Goal: Information Seeking & Learning: Learn about a topic

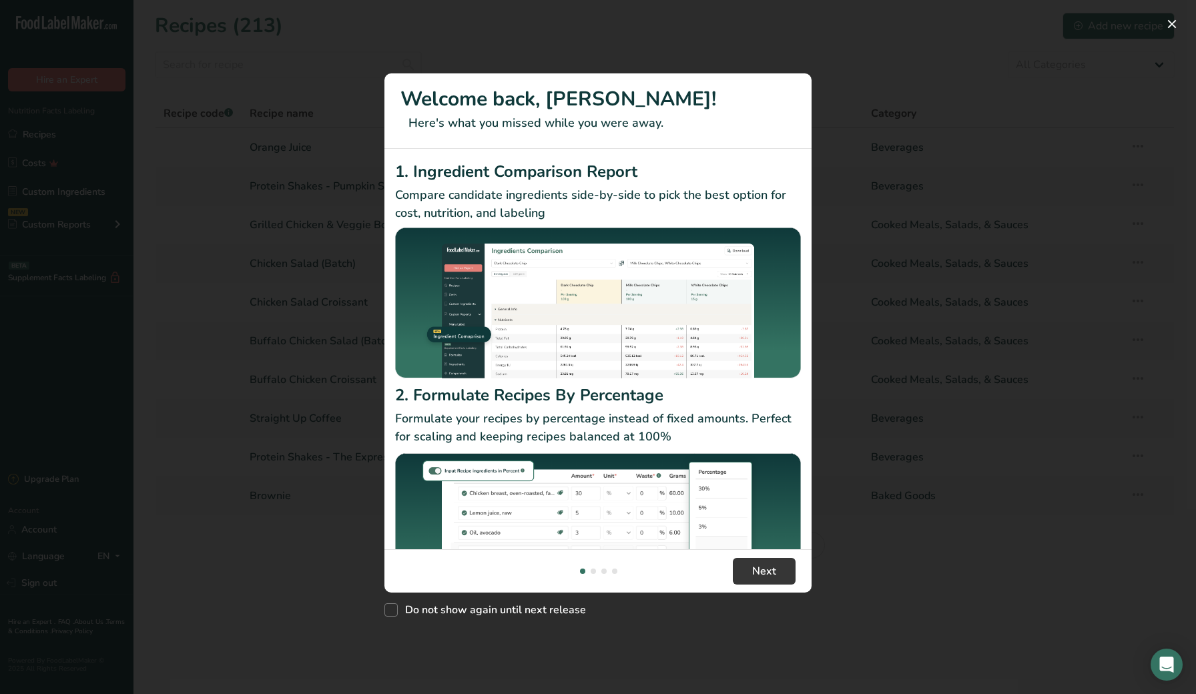
drag, startPoint x: 768, startPoint y: 571, endPoint x: 724, endPoint y: 559, distance: 45.5
click at [768, 571] on span "Next" at bounding box center [764, 571] width 24 height 16
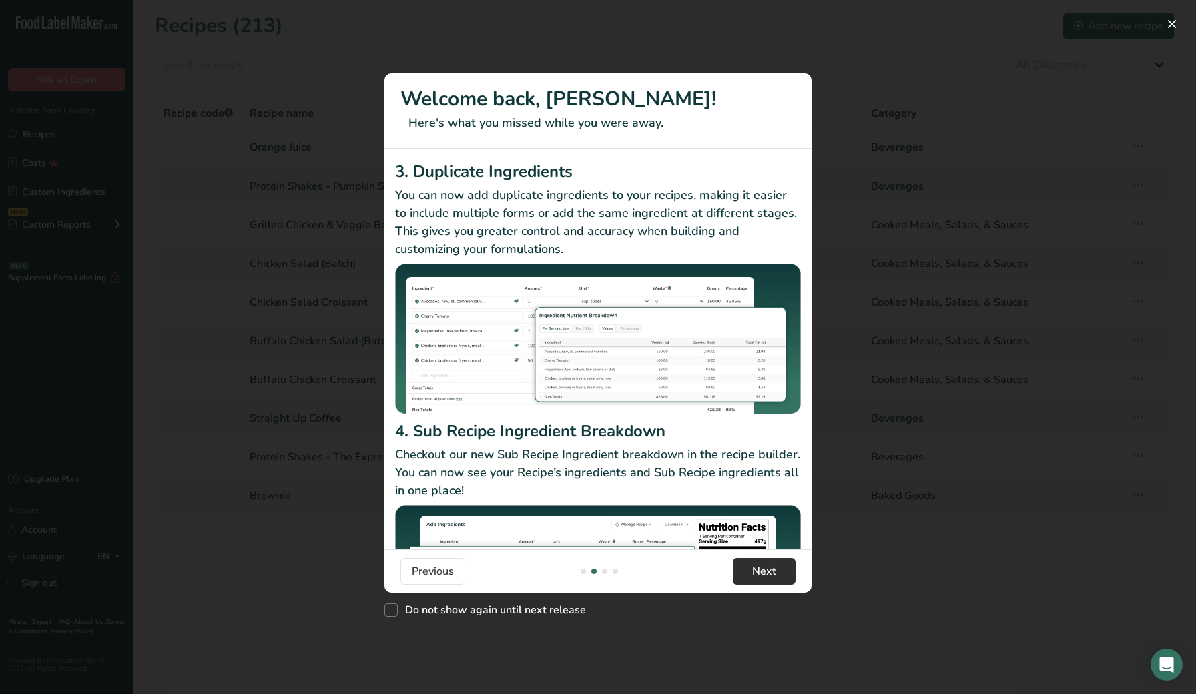
click at [758, 580] on button "Next" at bounding box center [764, 571] width 63 height 27
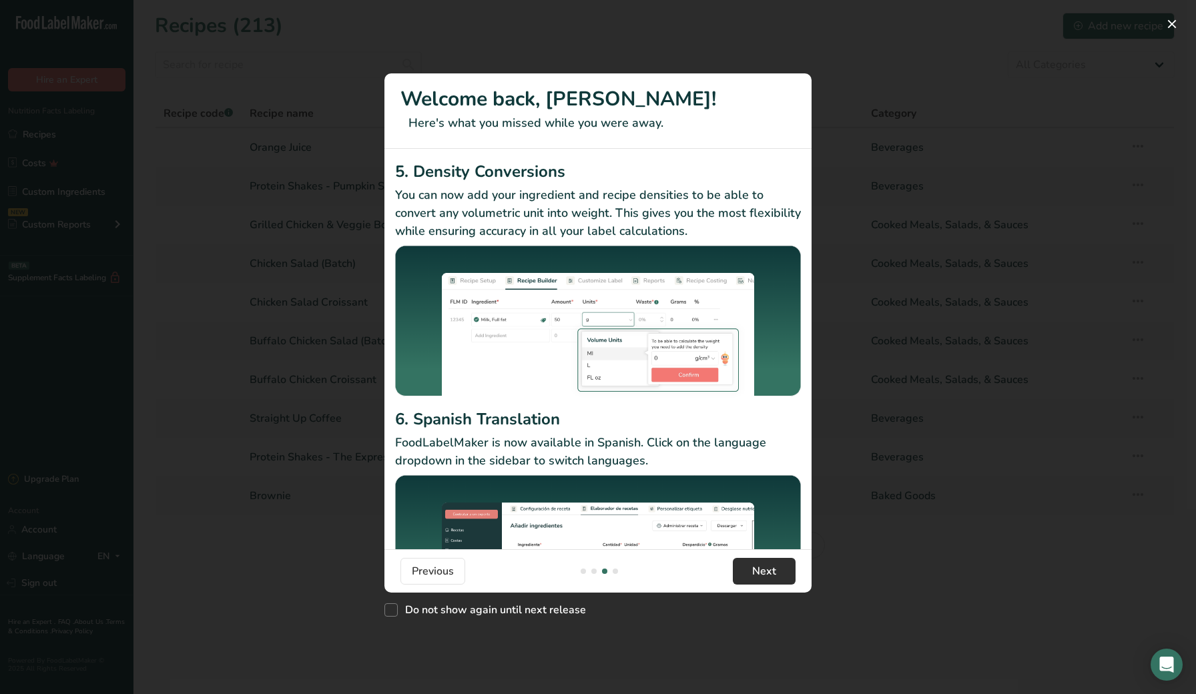
click at [755, 566] on span "Next" at bounding box center [764, 571] width 24 height 16
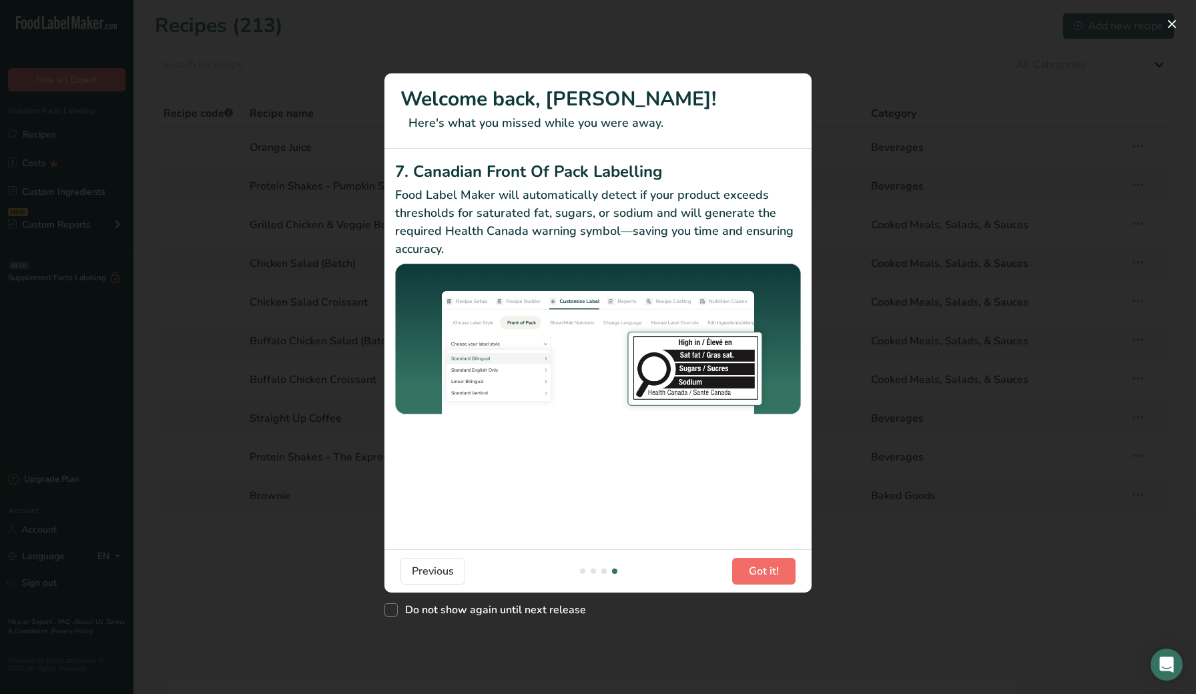
click at [743, 569] on button "Got it!" at bounding box center [763, 571] width 63 height 27
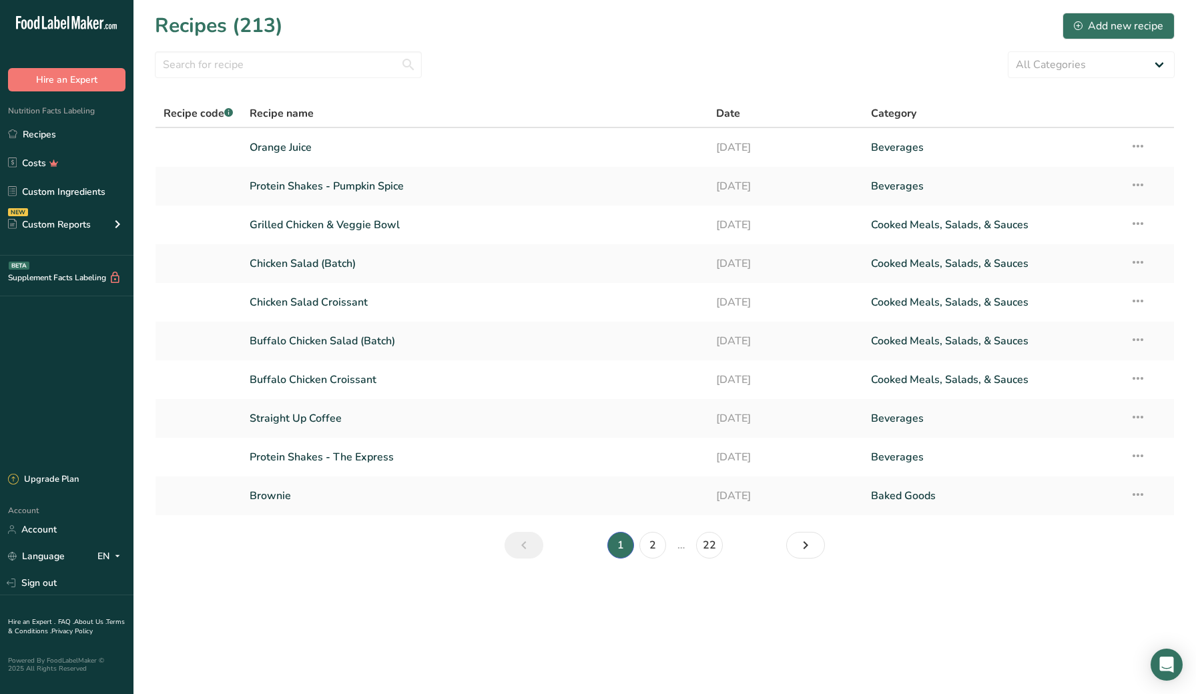
click at [148, 393] on section "Recipes (213) Add new recipe All Categories Baked Goods [GEOGRAPHIC_DATA] Confe…" at bounding box center [665, 290] width 1063 height 580
click at [302, 611] on main "Recipes (213) Add new recipe All Categories Baked Goods [GEOGRAPHIC_DATA] Confe…" at bounding box center [598, 347] width 1196 height 694
click at [264, 553] on section "Recipes (213) Add new recipe All Categories Baked Goods [GEOGRAPHIC_DATA] Confe…" at bounding box center [665, 290] width 1063 height 580
click at [319, 340] on link "Buffalo Chicken Salad (Batch)" at bounding box center [475, 341] width 450 height 28
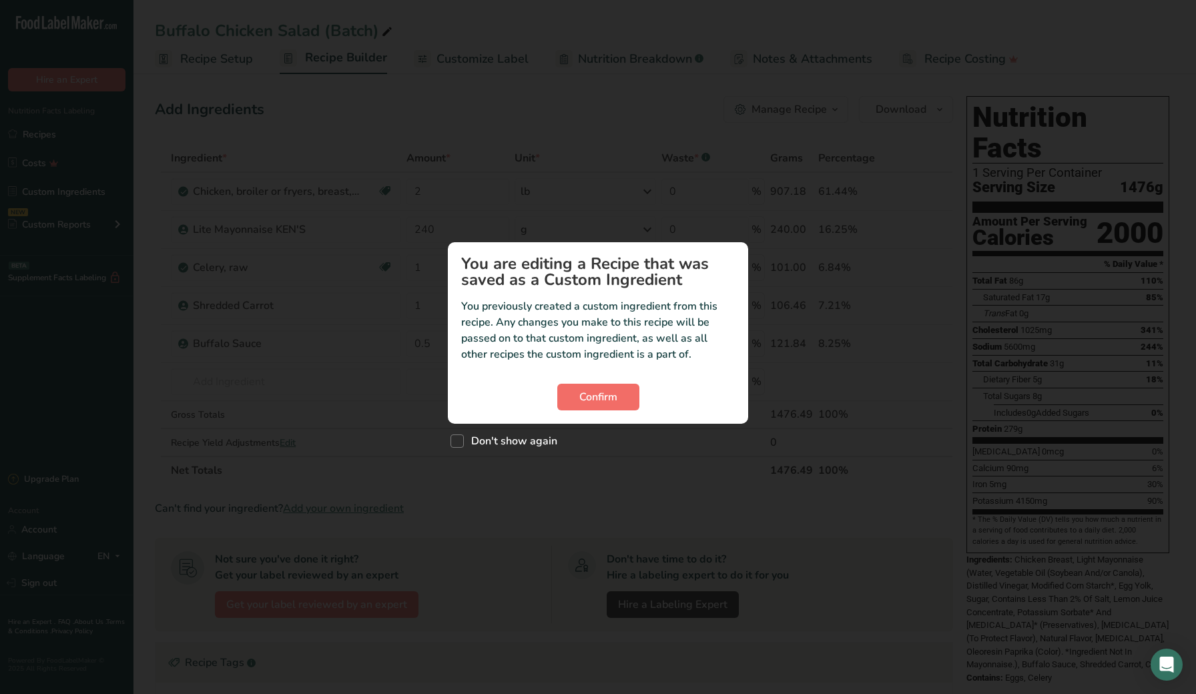
click at [630, 390] on button "Confirm" at bounding box center [598, 397] width 82 height 27
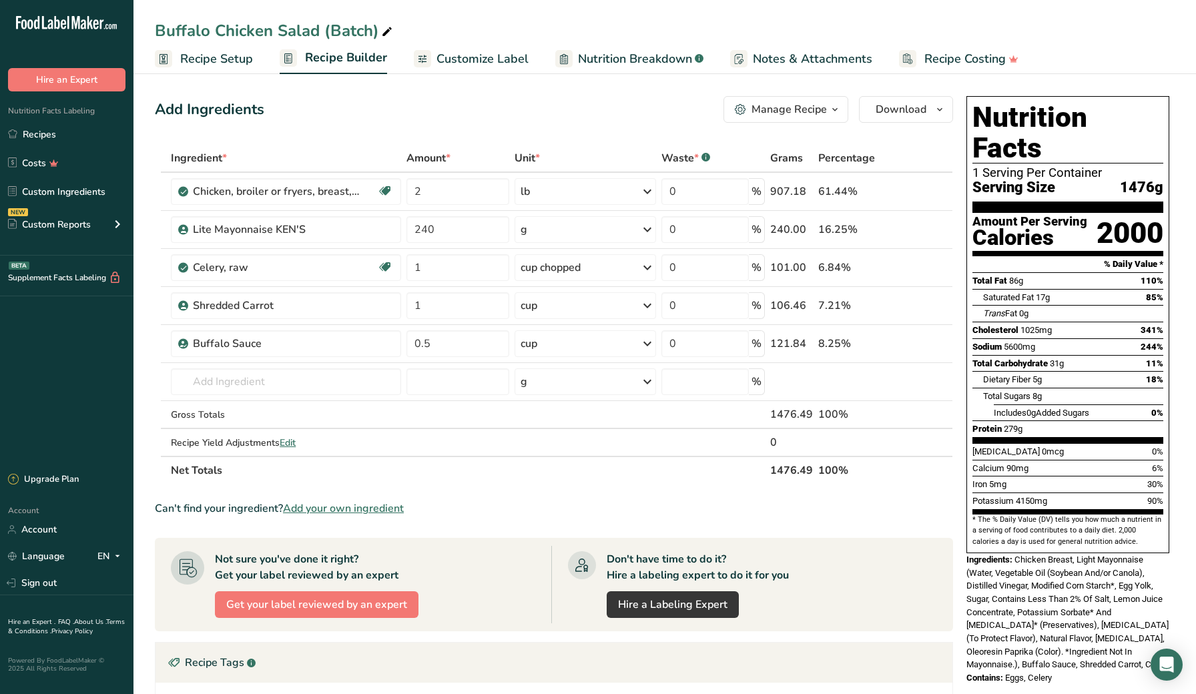
click at [147, 317] on section "Add Ingredients Manage Recipe Delete Recipe Duplicate Recipe Scale Recipe Save …" at bounding box center [665, 551] width 1063 height 965
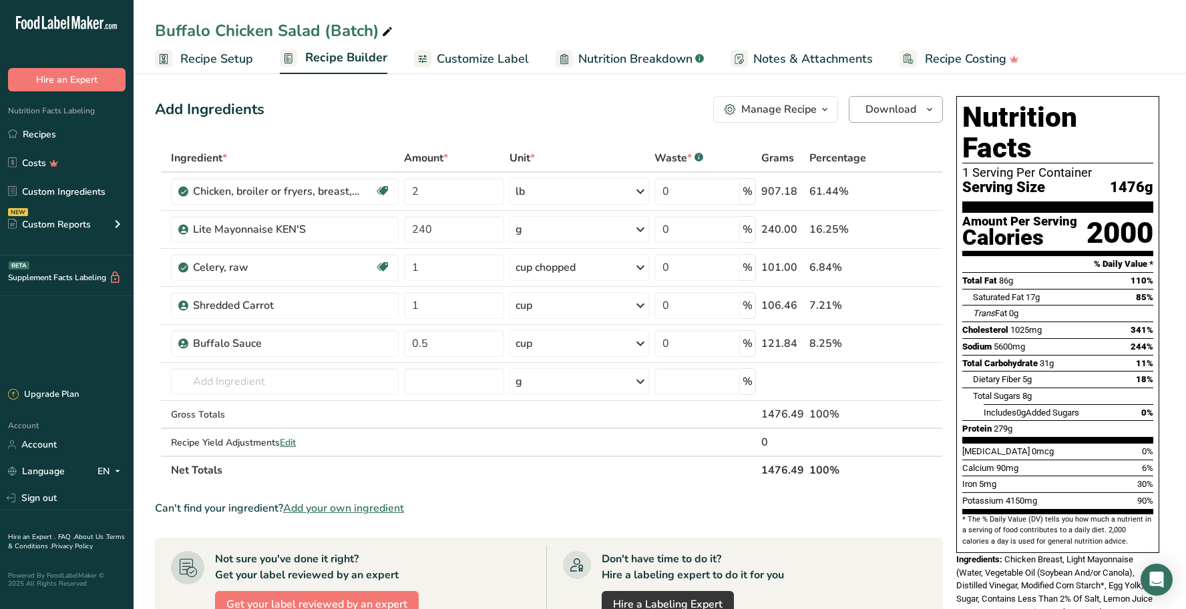
click at [927, 105] on icon "button" at bounding box center [929, 109] width 11 height 17
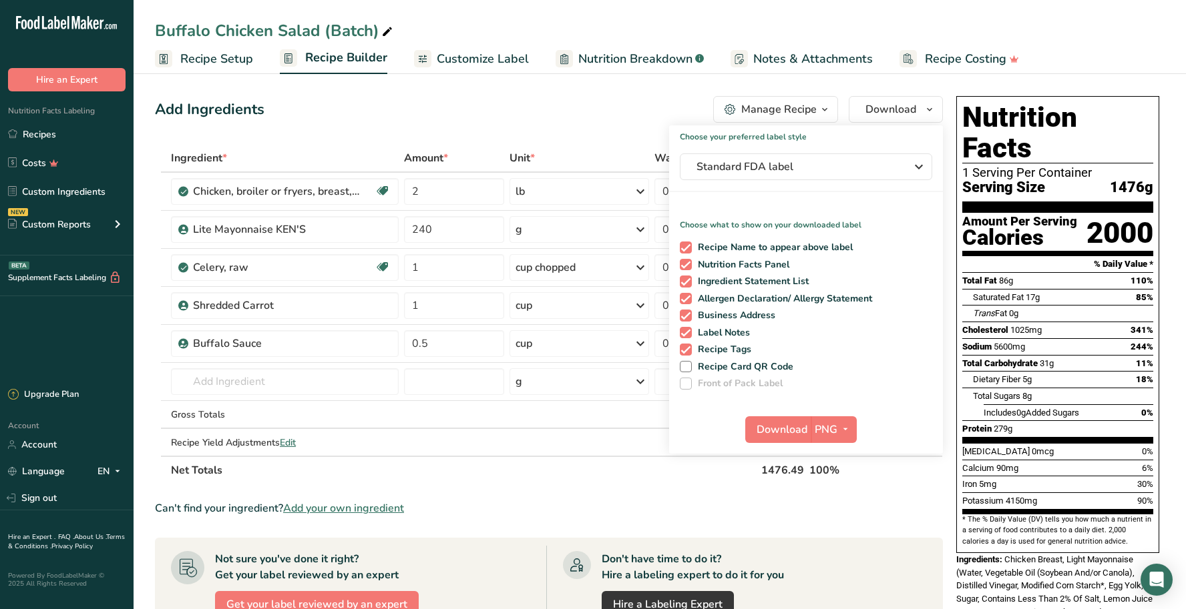
click at [808, 107] on div "Manage Recipe" at bounding box center [778, 109] width 75 height 16
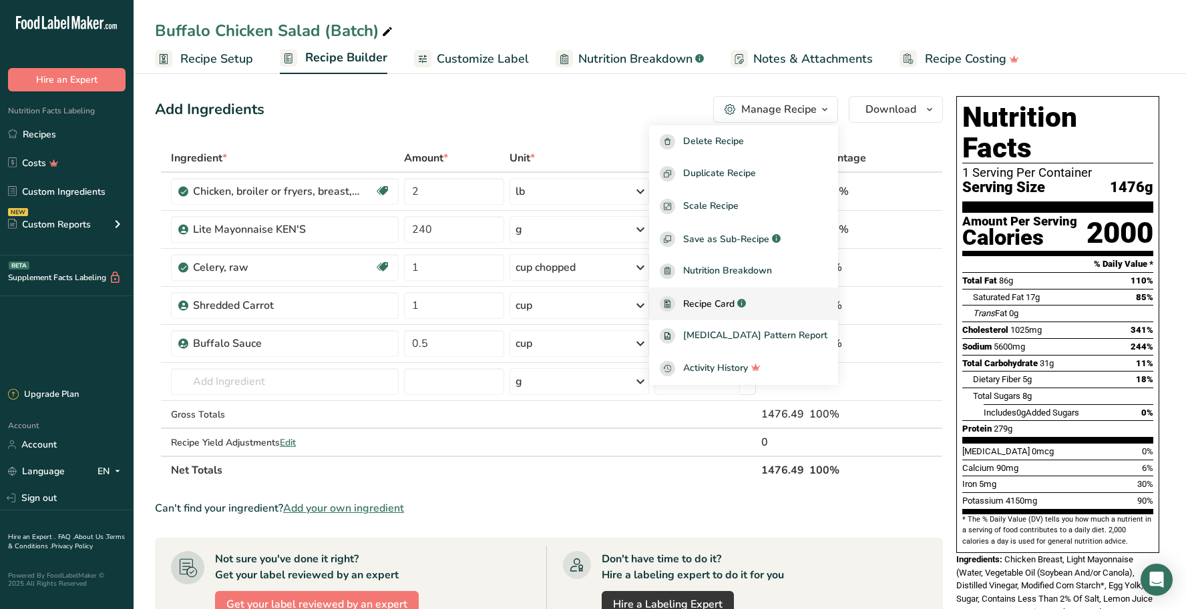
click at [774, 304] on div "Recipe Card .a-a{fill:#347362;}.b-a{fill:#fff;}" at bounding box center [744, 303] width 168 height 15
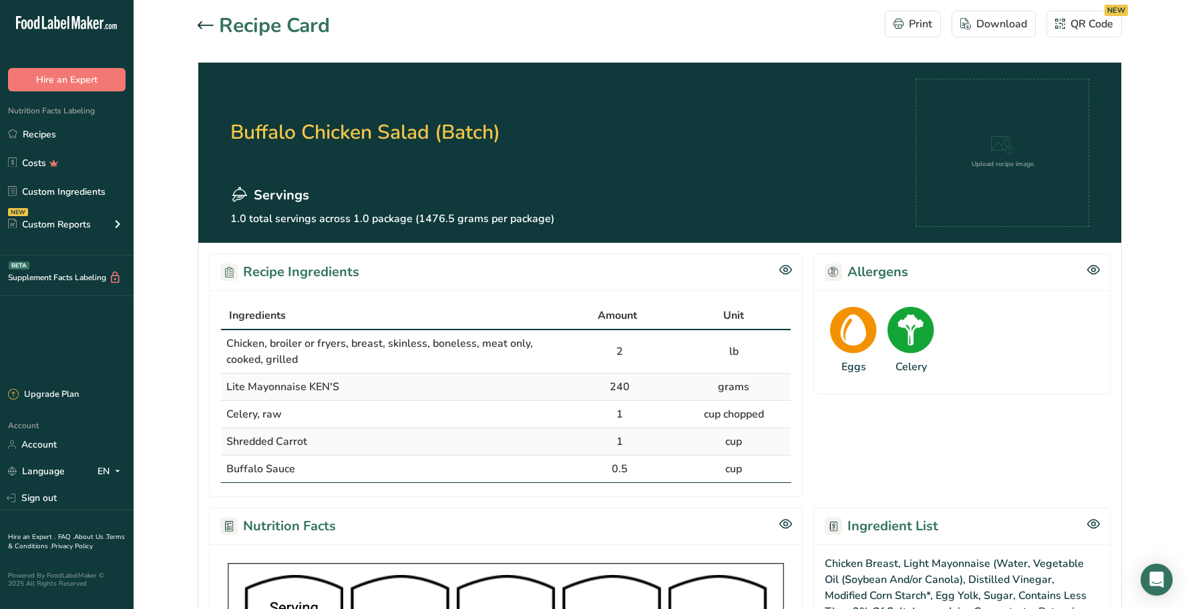
click at [206, 25] on icon at bounding box center [206, 24] width 16 height 7
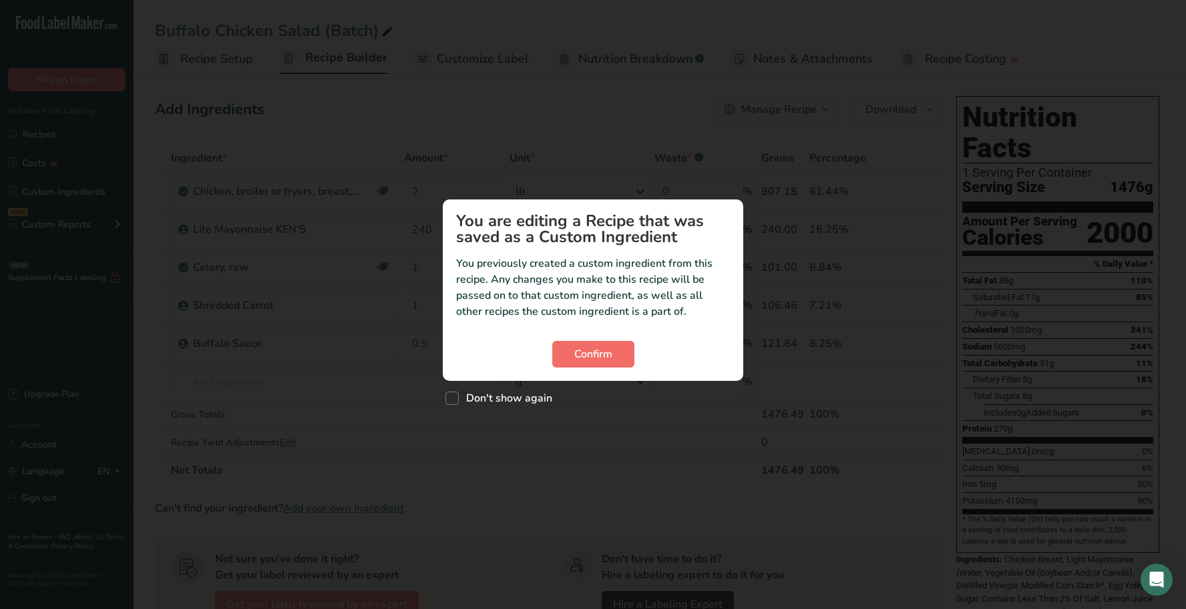
click at [583, 355] on span "Confirm" at bounding box center [593, 354] width 38 height 16
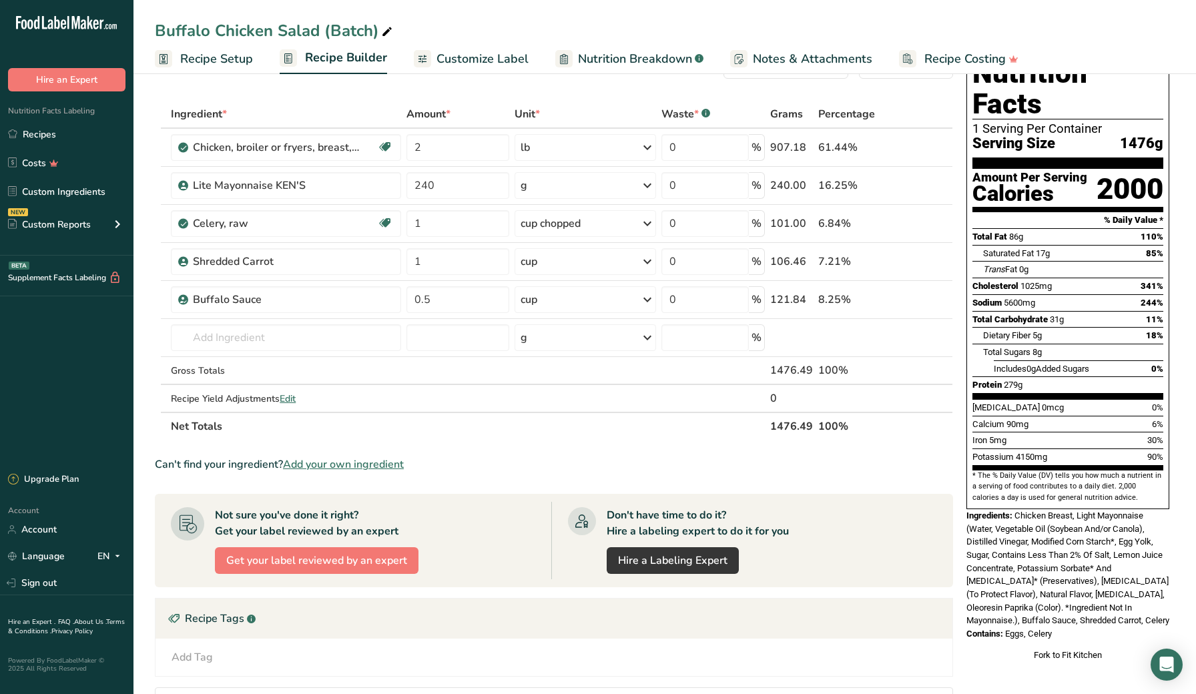
click at [660, 1] on div "Buffalo Chicken Salad (Batch) Recipe Setup Recipe Builder Customize Label Nutri…" at bounding box center [665, 37] width 1063 height 74
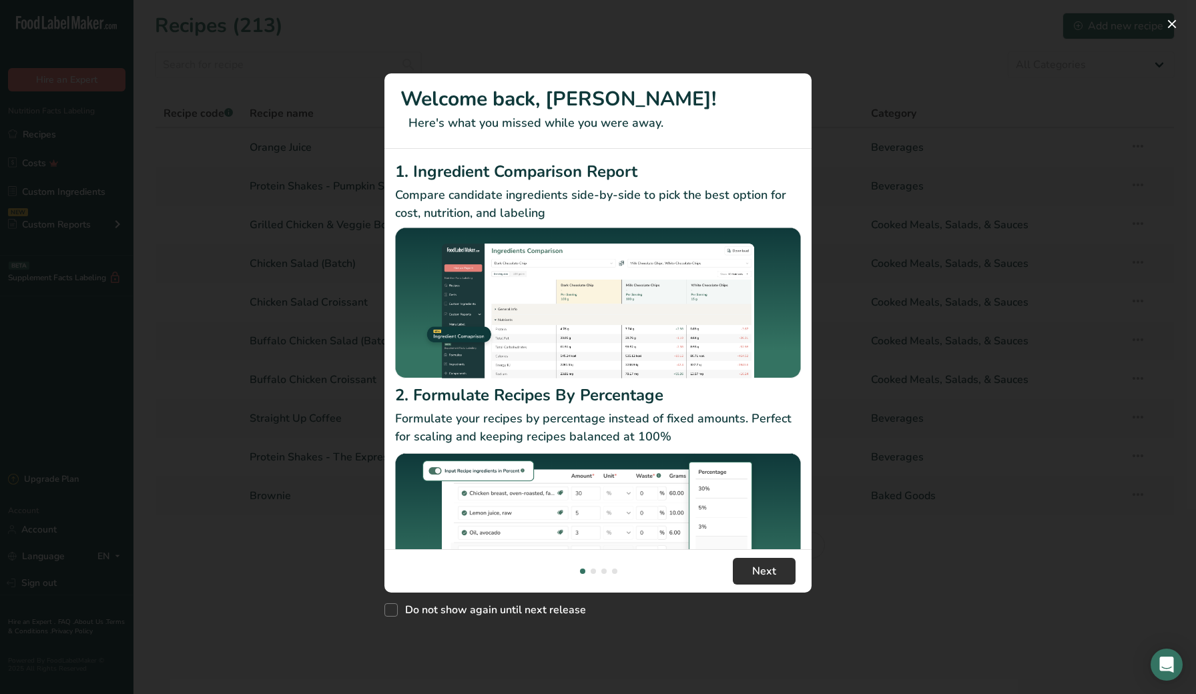
click at [767, 577] on span "Next" at bounding box center [764, 571] width 24 height 16
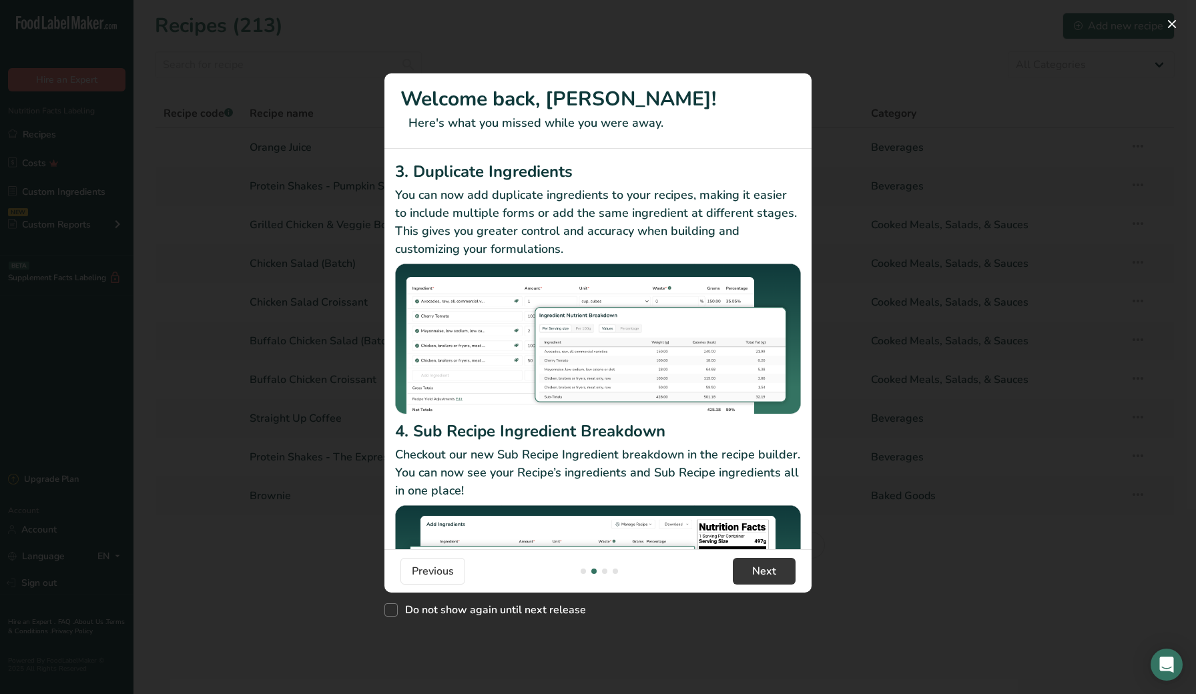
drag, startPoint x: 743, startPoint y: 565, endPoint x: 721, endPoint y: 570, distance: 22.5
click at [743, 565] on button "Next" at bounding box center [764, 571] width 63 height 27
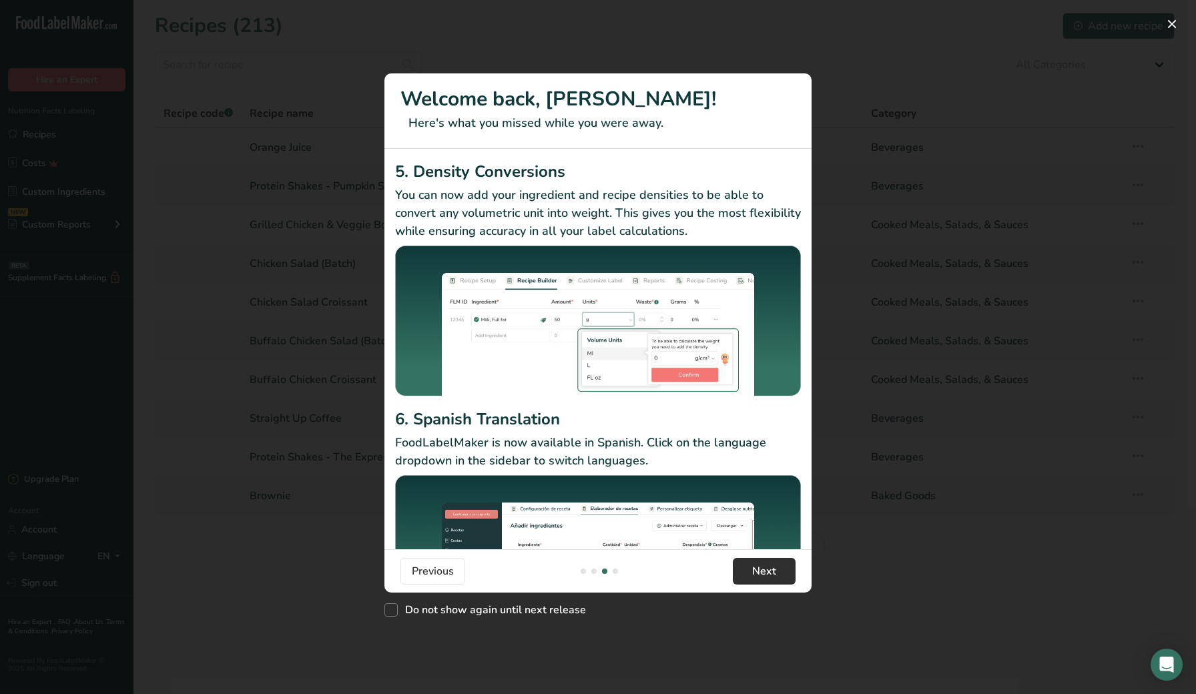
click at [760, 569] on span "Next" at bounding box center [764, 571] width 24 height 16
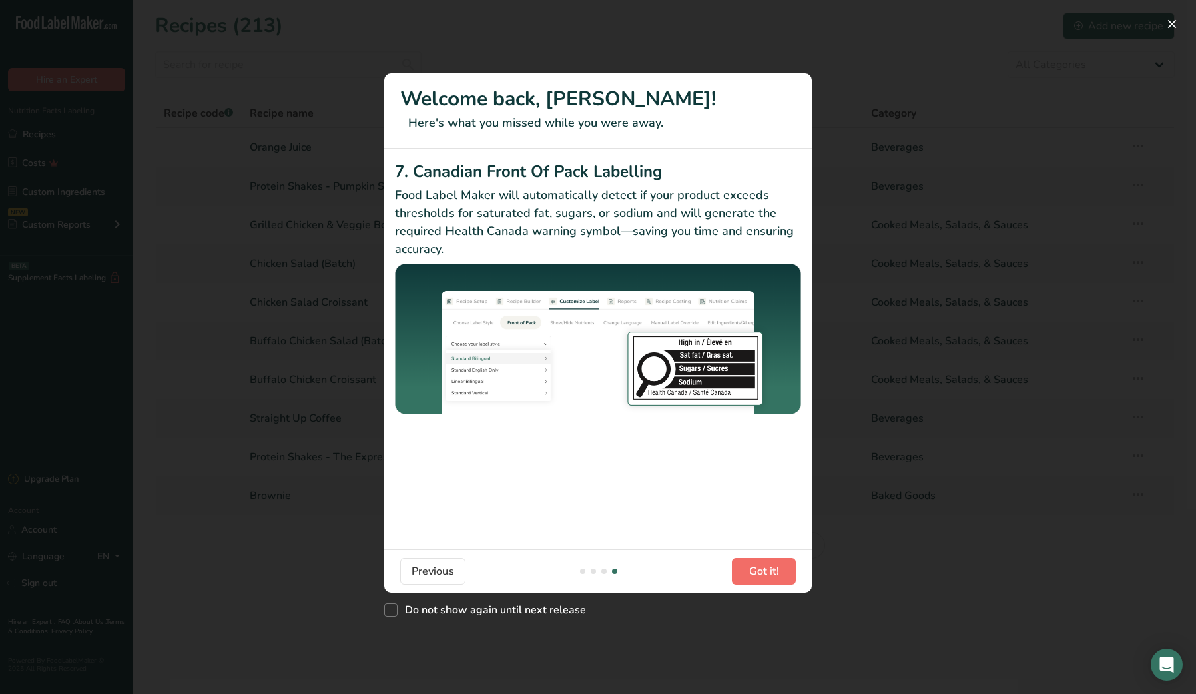
click at [758, 571] on span "Got it!" at bounding box center [764, 571] width 30 height 16
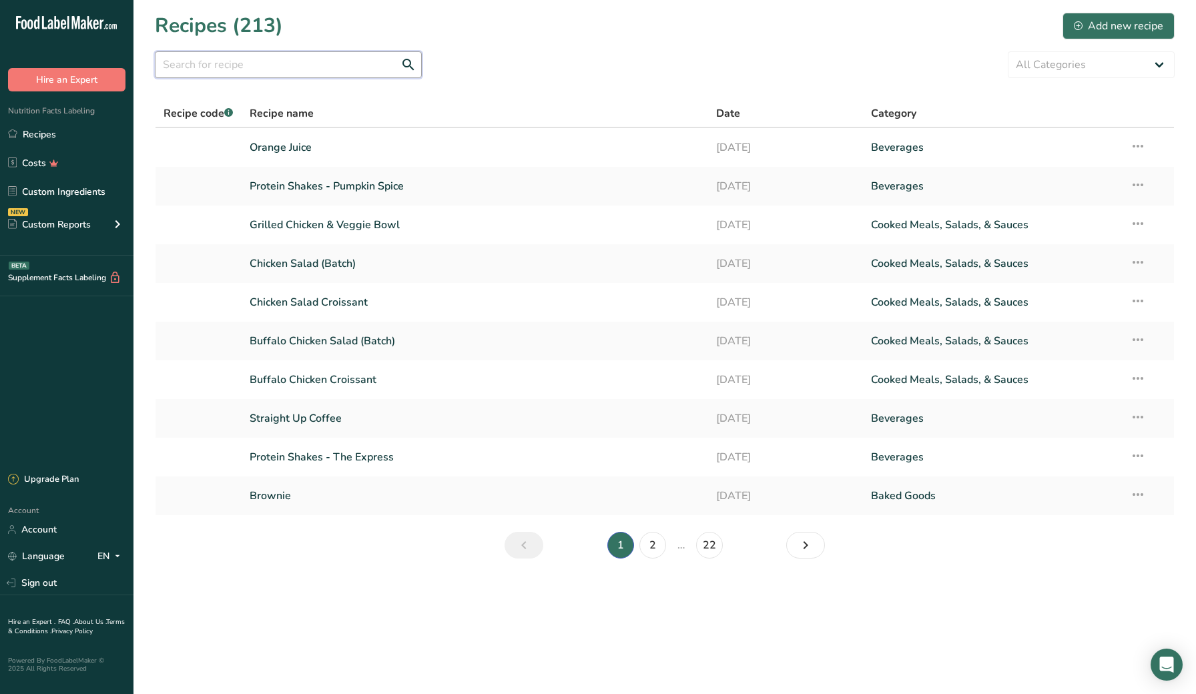
click at [226, 61] on input "text" at bounding box center [288, 64] width 267 height 27
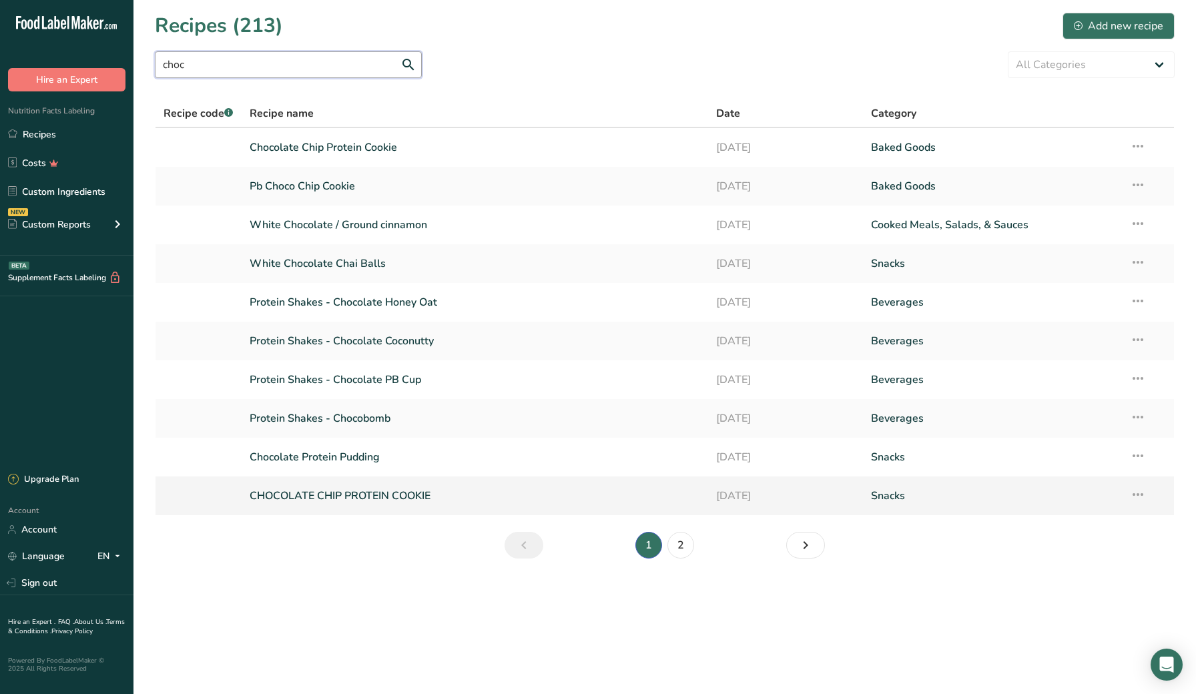
type input "choc"
click at [338, 495] on link "CHOCOLATE CHIP PROTEIN COOKIE" at bounding box center [475, 496] width 450 height 28
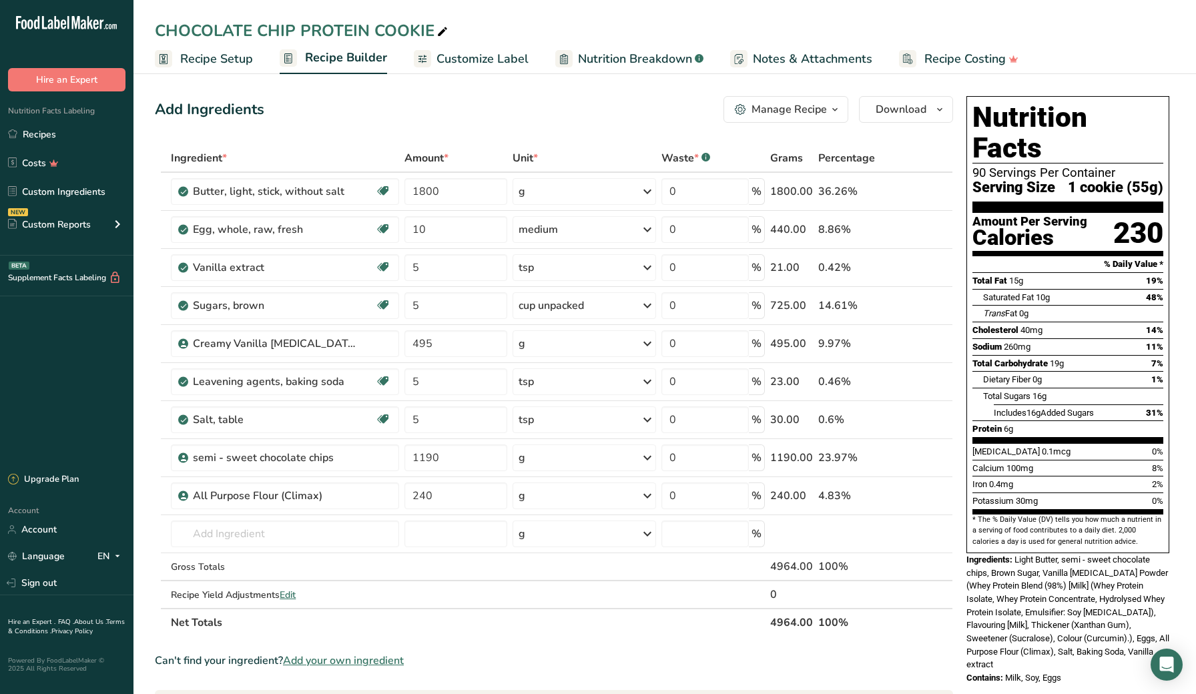
click at [1026, 87] on section "Add Ingredients Manage Recipe Delete Recipe Duplicate Recipe Scale Recipe Save …" at bounding box center [665, 585] width 1063 height 1033
click at [939, 106] on icon "button" at bounding box center [940, 109] width 11 height 17
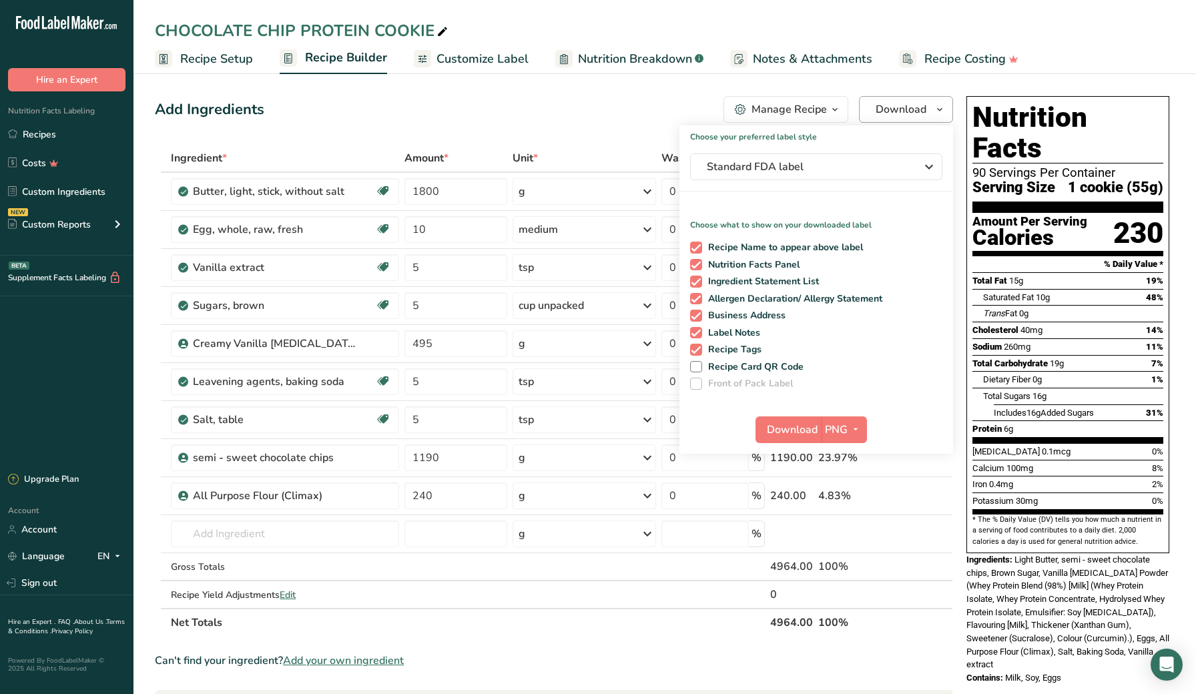
click at [940, 111] on icon "button" at bounding box center [940, 109] width 11 height 17
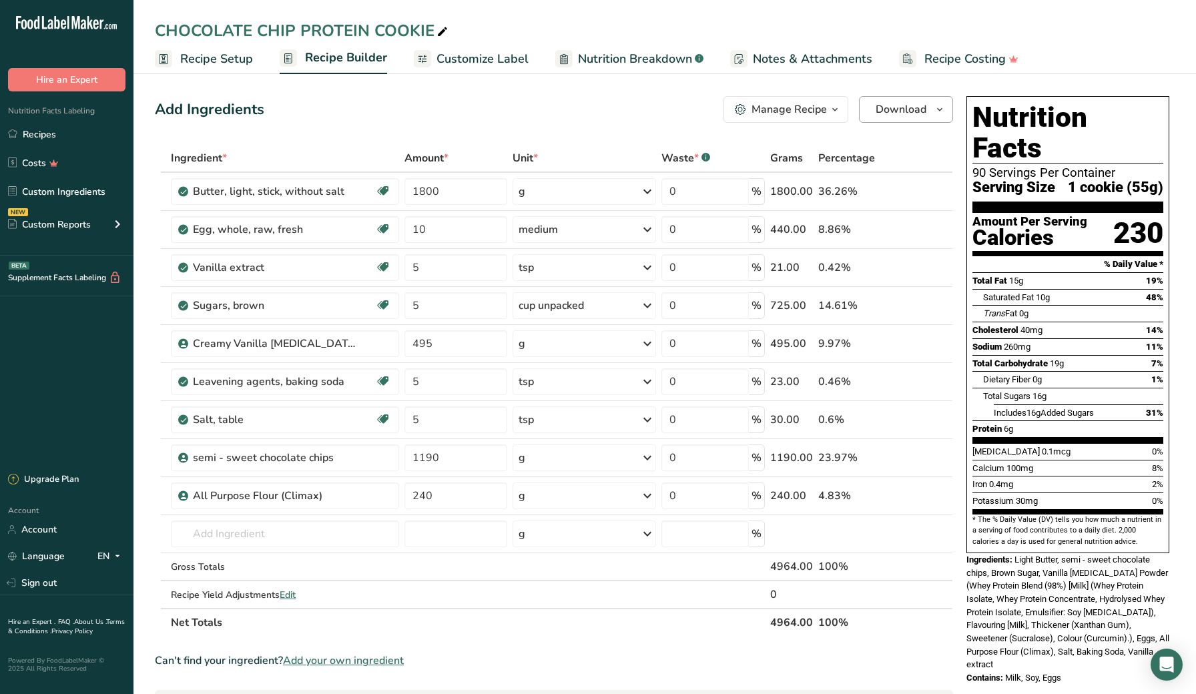
click at [940, 111] on icon "button" at bounding box center [940, 109] width 11 height 17
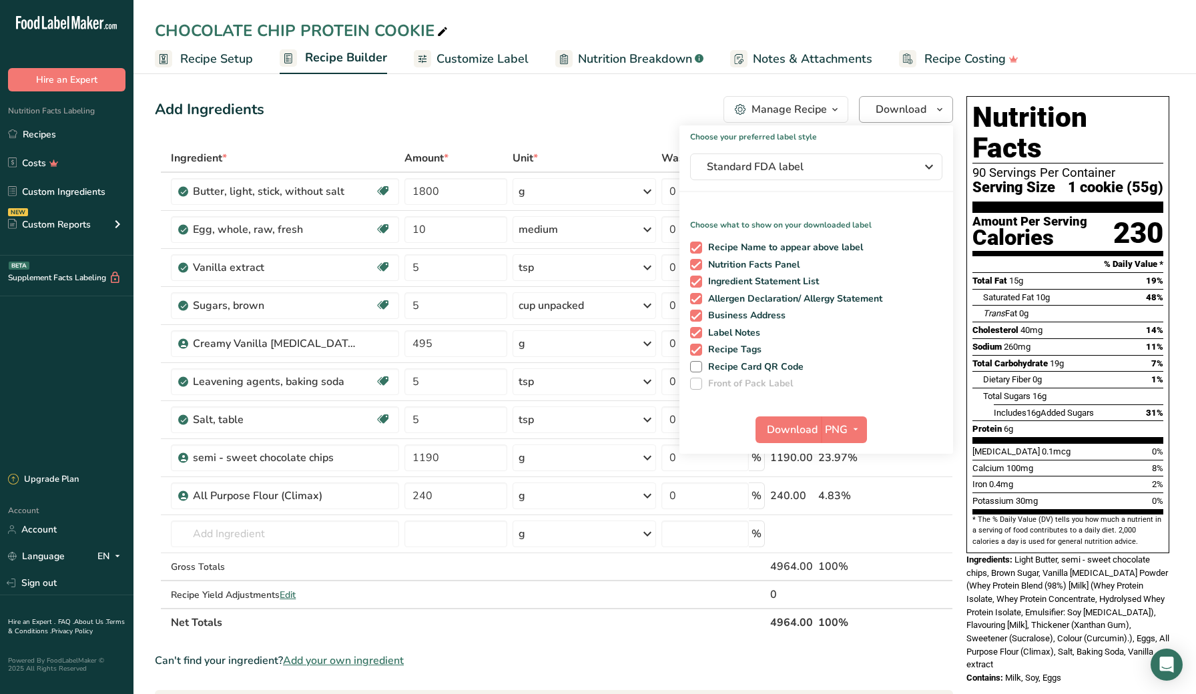
click at [938, 107] on icon "button" at bounding box center [940, 109] width 11 height 17
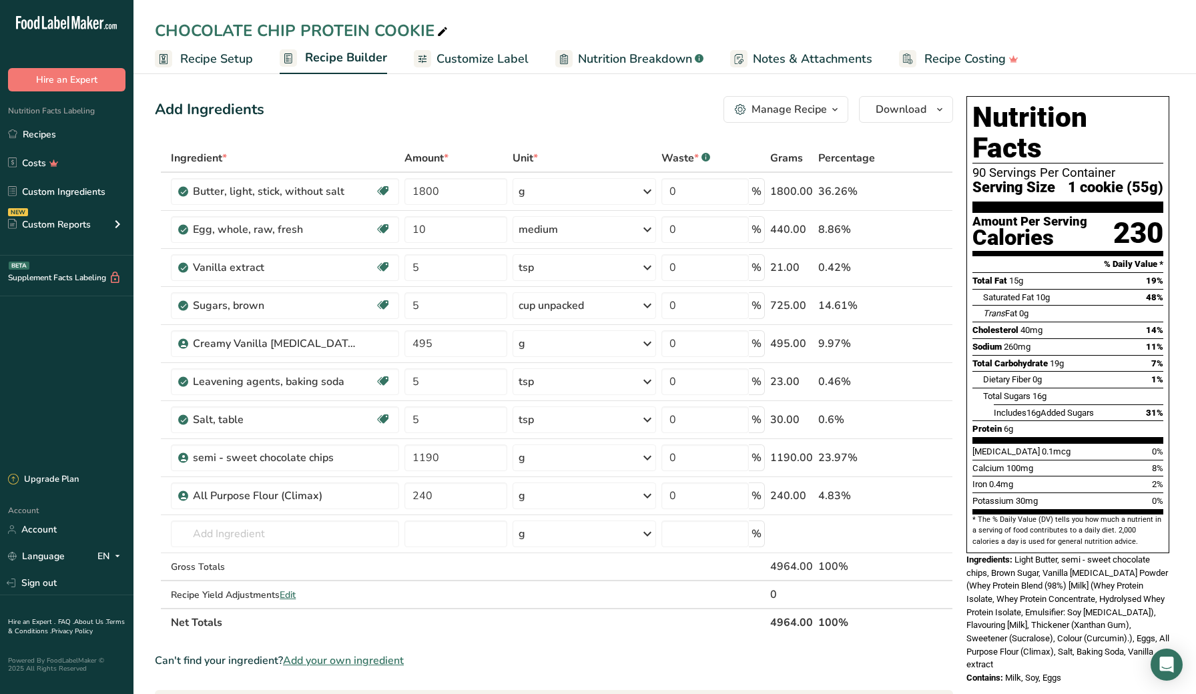
click at [146, 195] on section "Add Ingredients Manage Recipe Delete Recipe Duplicate Recipe Scale Recipe Save …" at bounding box center [665, 585] width 1063 height 1033
click at [138, 212] on section "Add Ingredients Manage Recipe Delete Recipe Duplicate Recipe Scale Recipe Save …" at bounding box center [665, 585] width 1063 height 1033
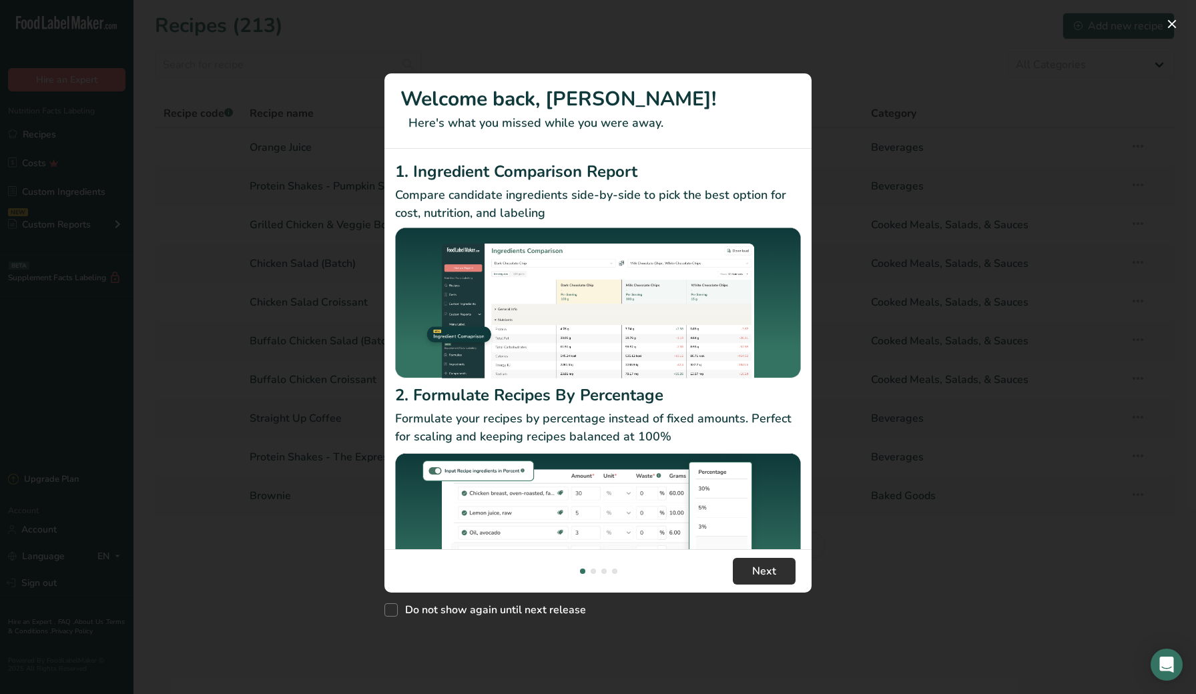
click at [776, 583] on button "Next" at bounding box center [764, 571] width 63 height 27
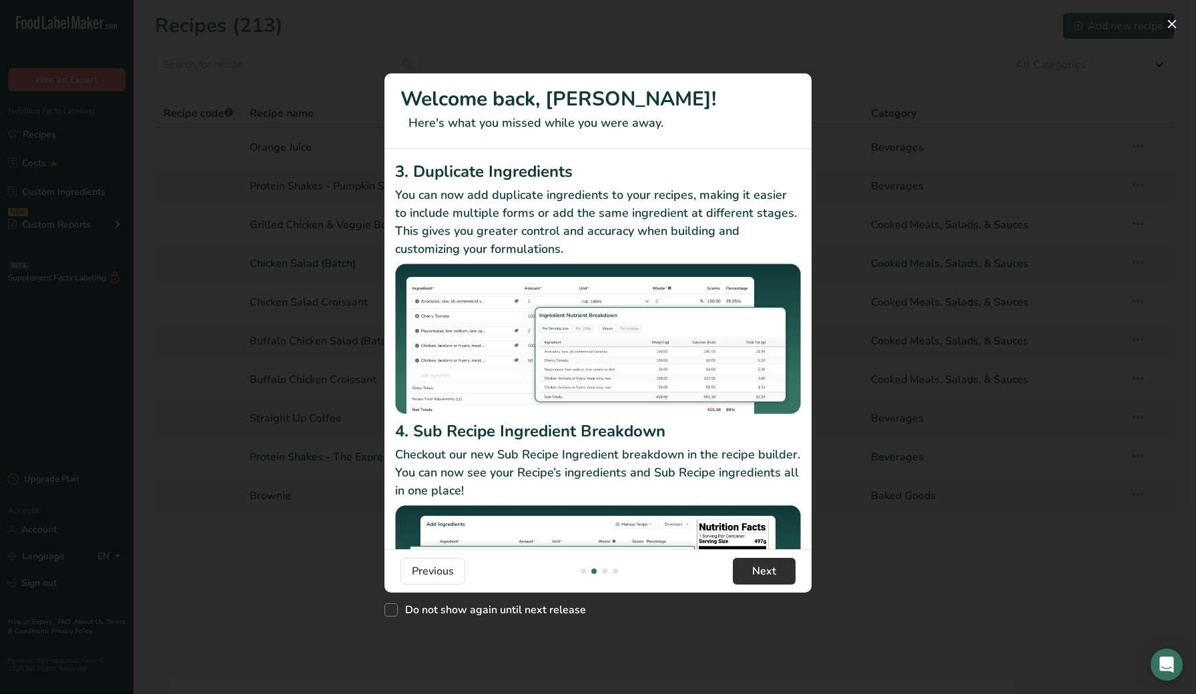
click at [775, 575] on span "Next" at bounding box center [764, 571] width 24 height 16
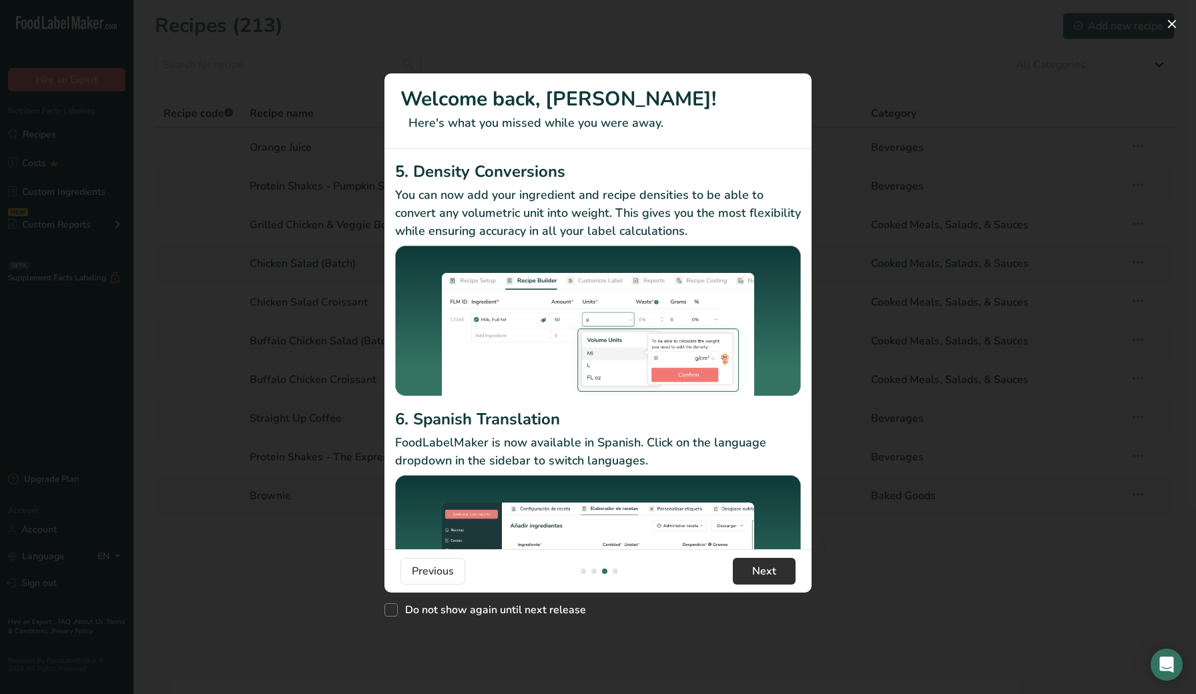
drag, startPoint x: 759, startPoint y: 562, endPoint x: 749, endPoint y: 566, distance: 10.8
click at [758, 562] on button "Next" at bounding box center [764, 571] width 63 height 27
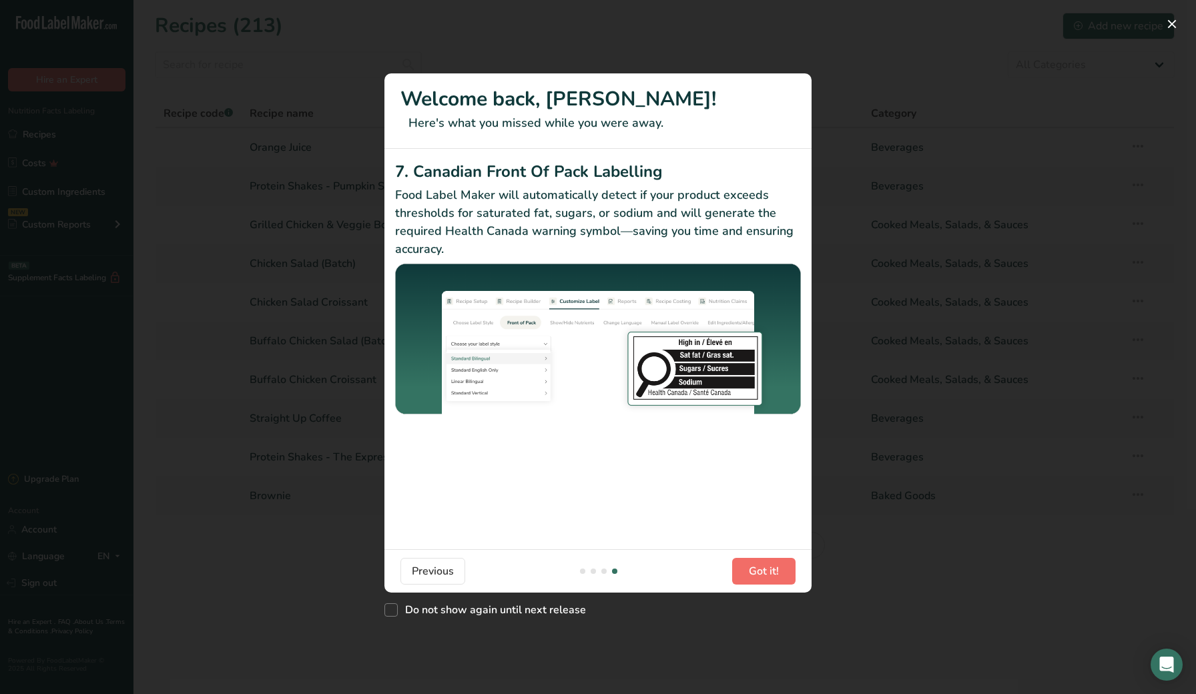
drag, startPoint x: 746, startPoint y: 573, endPoint x: 740, endPoint y: 573, distance: 6.7
click at [746, 573] on button "Got it!" at bounding box center [763, 571] width 63 height 27
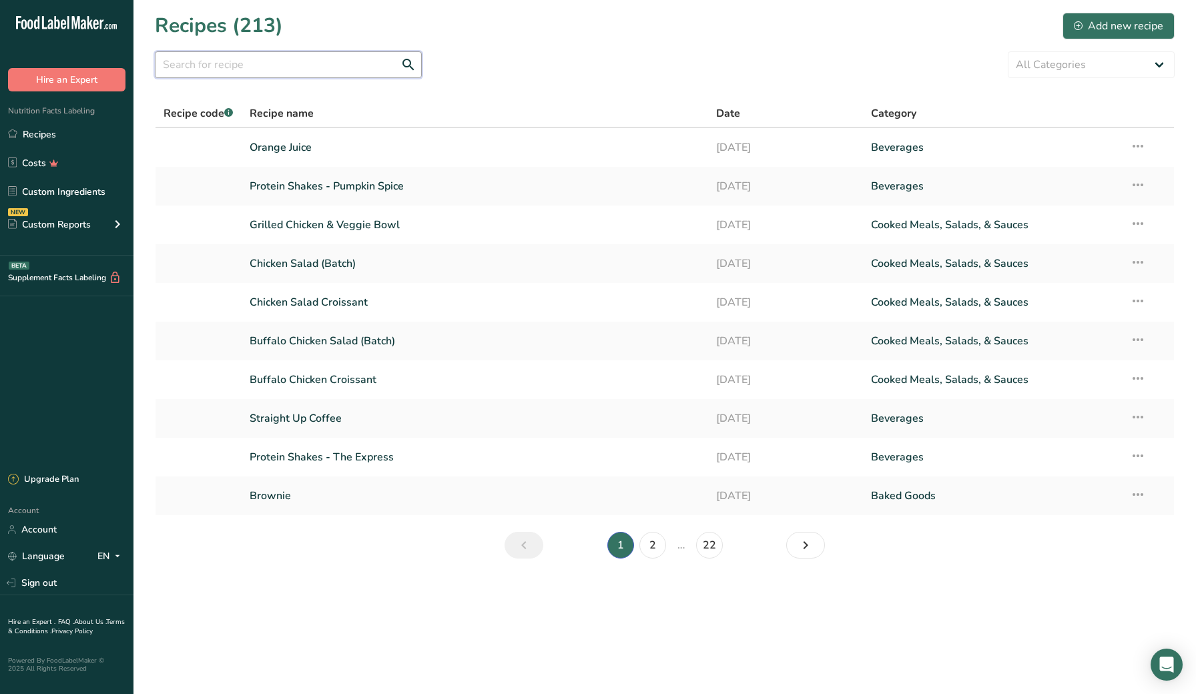
click at [272, 69] on input "text" at bounding box center [288, 64] width 267 height 27
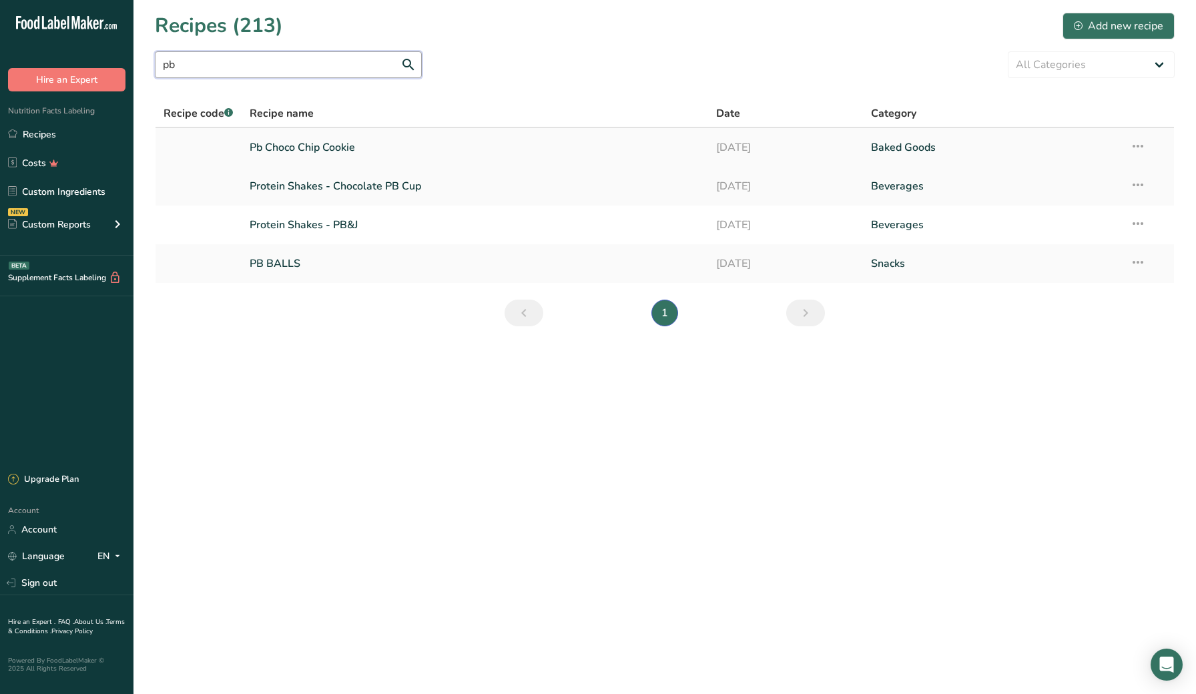
type input "pb"
click at [274, 148] on link "Pb Choco Chip Cookie" at bounding box center [475, 148] width 450 height 28
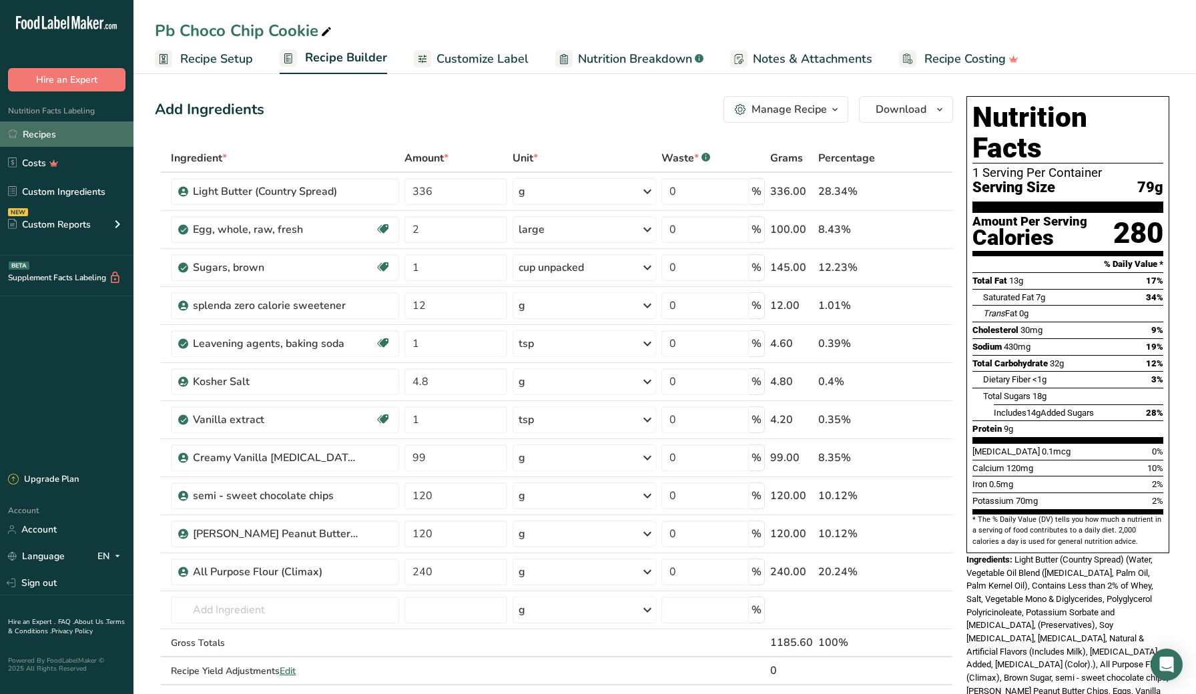
click at [64, 137] on link "Recipes" at bounding box center [67, 133] width 134 height 25
